Goal: Information Seeking & Learning: Check status

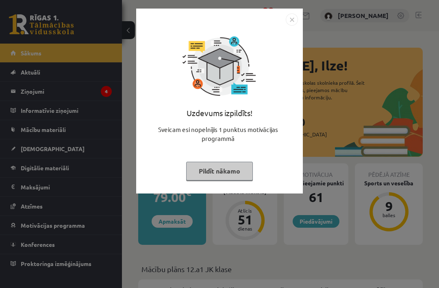
click at [220, 165] on button "Pildīt nākamo" at bounding box center [219, 170] width 67 height 19
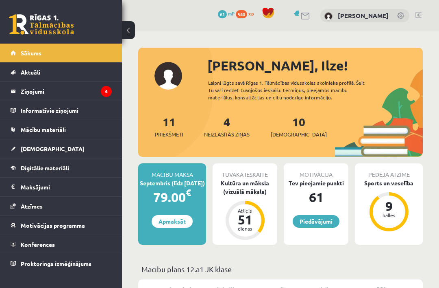
click at [37, 88] on legend "Ziņojumi 4" at bounding box center [66, 91] width 91 height 19
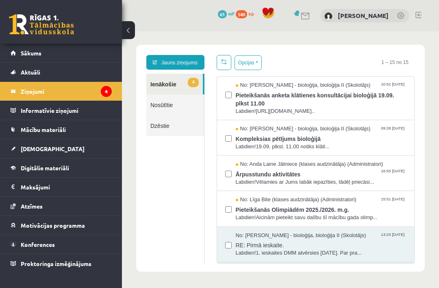
scroll to position [1, 0]
click at [263, 208] on span "Pieteikšanās Olimpiādēm 2025./2026. m.g." at bounding box center [321, 208] width 171 height 10
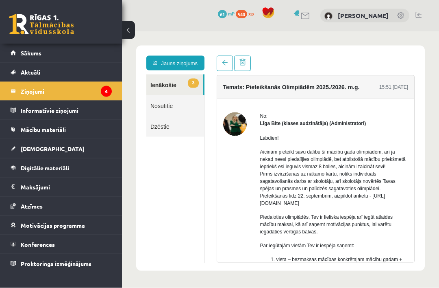
scroll to position [22, 0]
click at [221, 61] on link at bounding box center [225, 62] width 16 height 15
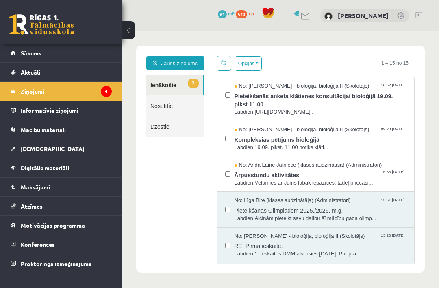
scroll to position [0, 0]
click at [368, 179] on span "Labdien!Vēlamies ar Jums labāk iepazīties, tādēļ priecāsi..." at bounding box center [321, 183] width 171 height 8
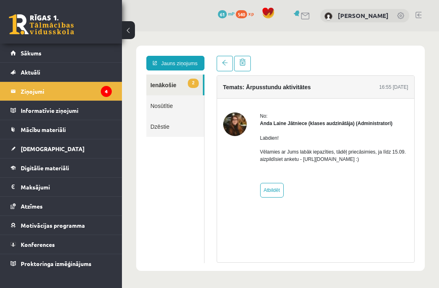
click at [212, 62] on div "Temats: Ārpusstundu aktivitātes 16:55 10/09/2025 No: Anda Laine Jātniece (klase…" at bounding box center [316, 159] width 211 height 207
click at [223, 53] on div "**********" at bounding box center [280, 158] width 289 height 225
click at [222, 61] on span at bounding box center [225, 63] width 6 height 6
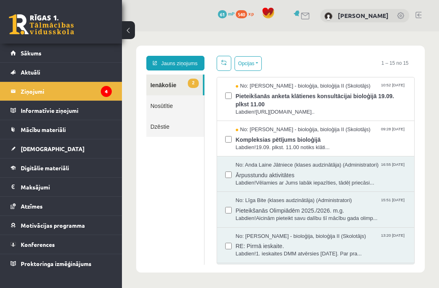
click at [360, 146] on span "Labdien!19.09. plkst. 11.00 notiks klāti..." at bounding box center [321, 148] width 171 height 8
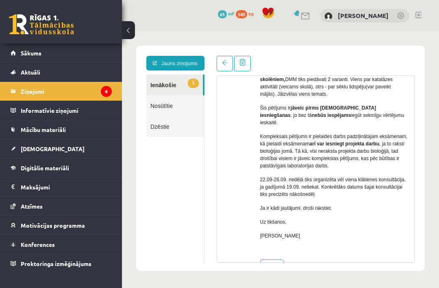
scroll to position [144, 0]
click at [218, 61] on link at bounding box center [225, 63] width 16 height 15
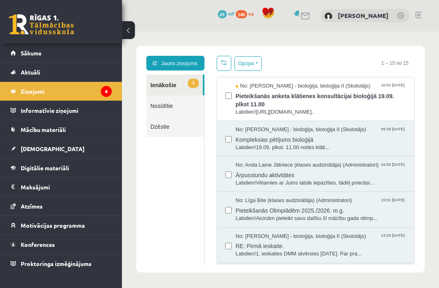
scroll to position [0, 0]
click at [225, 65] on link at bounding box center [224, 63] width 15 height 15
click at [248, 100] on span "Pieteikšanās anketa klātienes konsultācijai bioloģijā 19.09. plkst 11.00" at bounding box center [321, 99] width 171 height 18
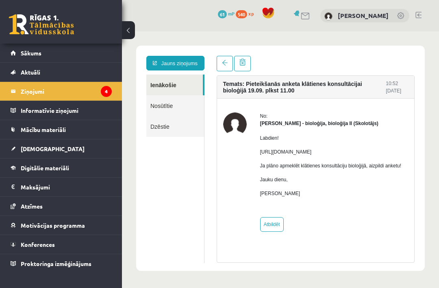
click at [227, 66] on link at bounding box center [225, 63] width 16 height 15
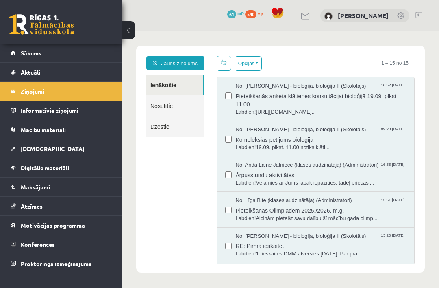
click at [20, 55] on link "Sākums" at bounding box center [61, 53] width 101 height 19
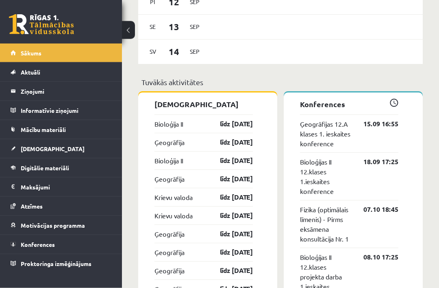
scroll to position [675, 0]
click at [33, 143] on link "[DEMOGRAPHIC_DATA]" at bounding box center [61, 148] width 101 height 19
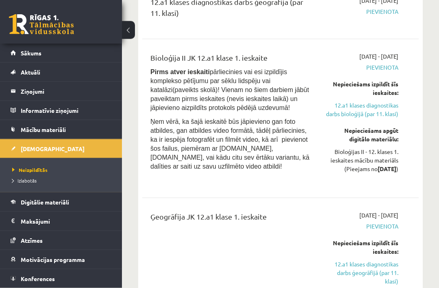
scroll to position [176, 0]
